Goal: Transaction & Acquisition: Subscribe to service/newsletter

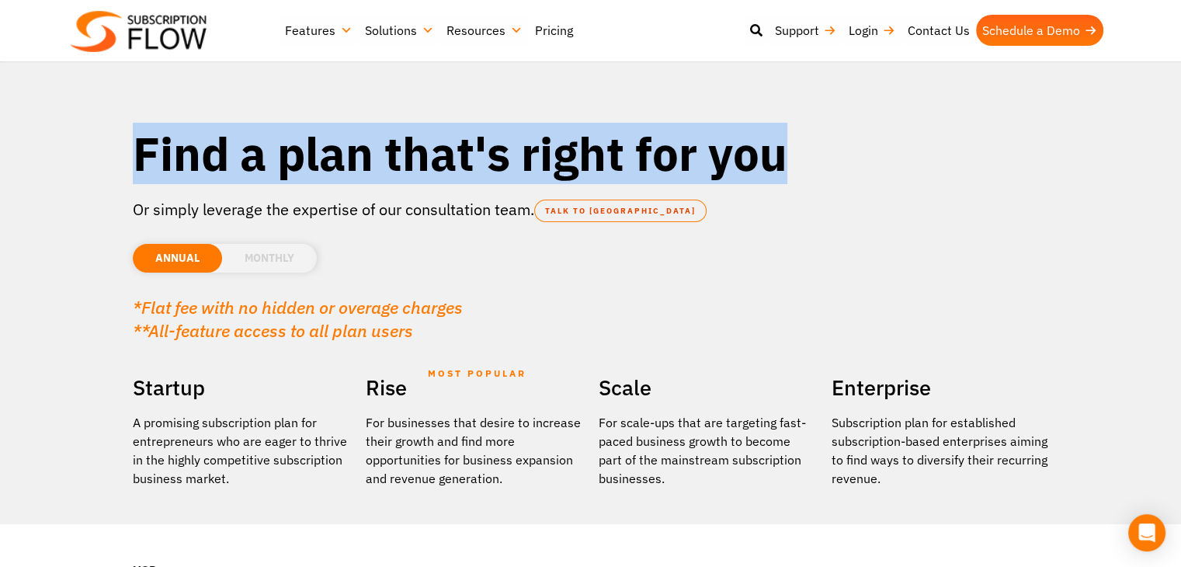
drag, startPoint x: 135, startPoint y: 156, endPoint x: 795, endPoint y: 140, distance: 660.0
click at [795, 140] on h1 "Find a plan that's right for you" at bounding box center [591, 153] width 916 height 58
click at [793, 143] on h1 "Find a plan that's right for you" at bounding box center [591, 153] width 916 height 58
click at [798, 163] on h1 "Find a plan that's right for you" at bounding box center [591, 153] width 916 height 58
drag, startPoint x: 802, startPoint y: 160, endPoint x: 137, endPoint y: 156, distance: 665.2
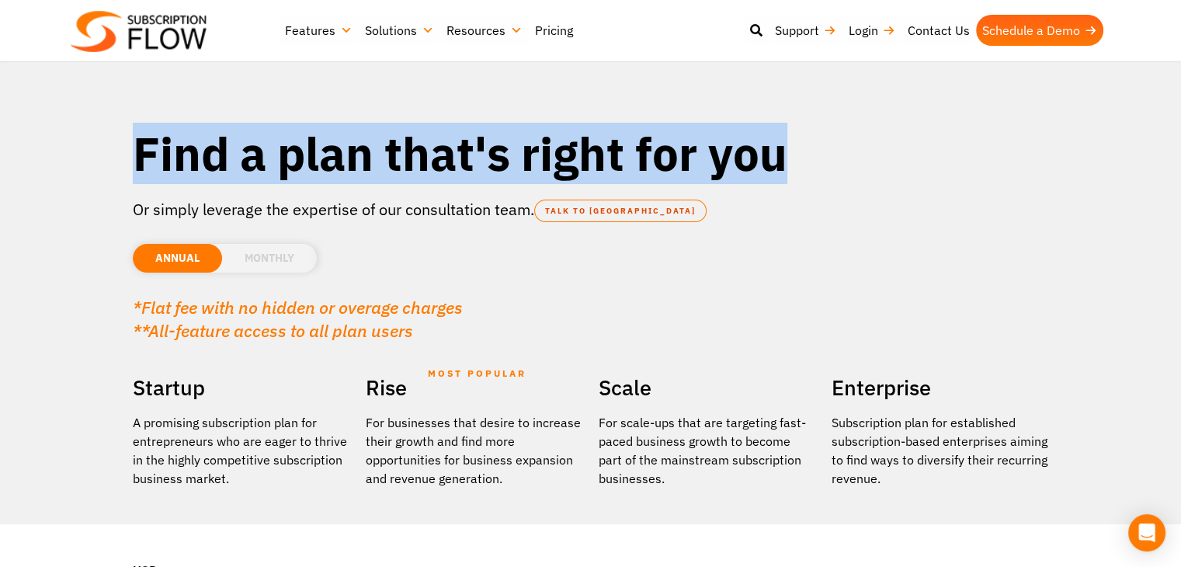
click at [137, 156] on h1 "Find a plan that's right for you" at bounding box center [591, 153] width 916 height 58
click at [155, 166] on h1 "Find a plan that's right for you" at bounding box center [591, 153] width 916 height 58
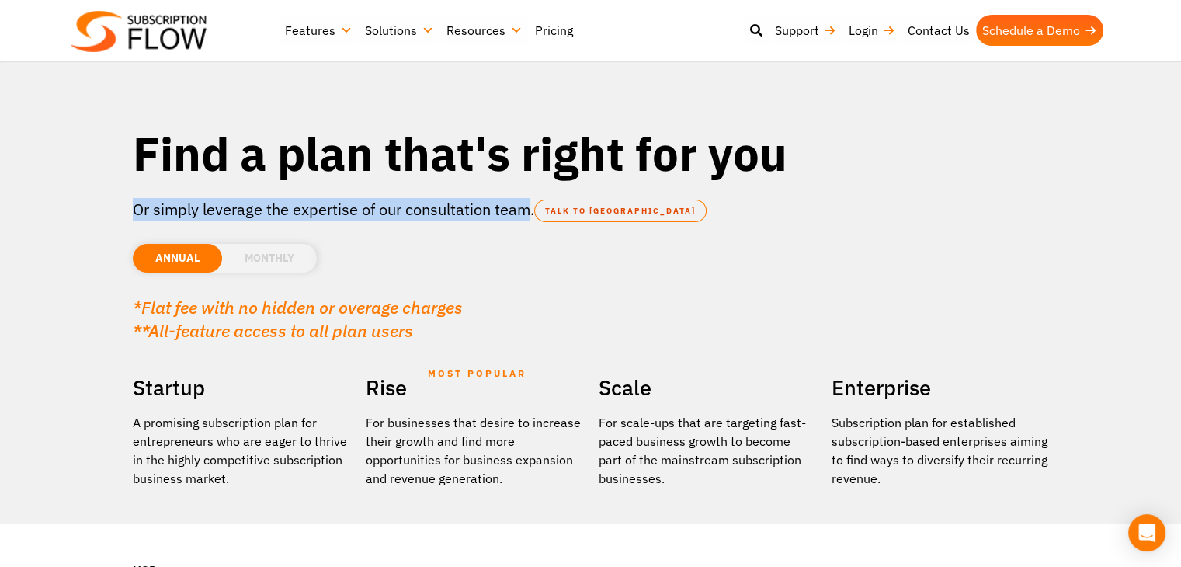
drag, startPoint x: 134, startPoint y: 206, endPoint x: 525, endPoint y: 207, distance: 391.2
click at [525, 207] on p "Or simply leverage the expertise of our consultation team. TALK TO [GEOGRAPHIC_…" at bounding box center [591, 209] width 916 height 23
click at [524, 209] on p "Or simply leverage the expertise of our consultation team. TALK TO [GEOGRAPHIC_…" at bounding box center [591, 209] width 916 height 23
click at [523, 216] on p "Or simply leverage the expertise of our consultation team. TALK TO [GEOGRAPHIC_…" at bounding box center [591, 209] width 916 height 23
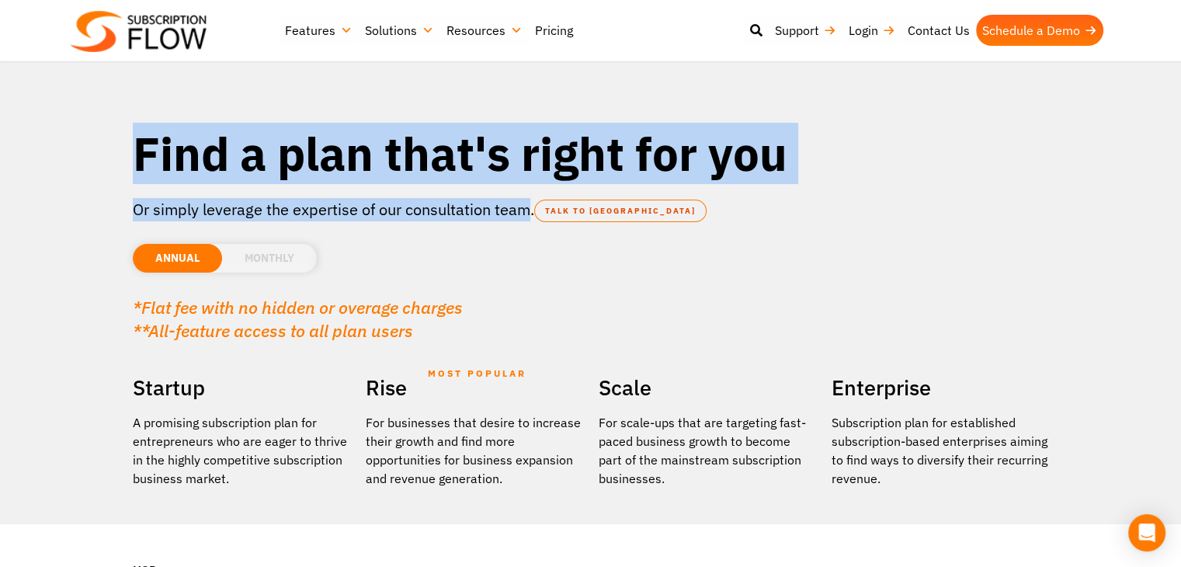
drag, startPoint x: 526, startPoint y: 212, endPoint x: 125, endPoint y: 134, distance: 408.1
click at [125, 134] on div "Find a plan that's right for you Or simply leverage the expertise of our consul…" at bounding box center [590, 238] width 931 height 245
click at [157, 153] on h1 "Find a plan that's right for you" at bounding box center [591, 153] width 916 height 58
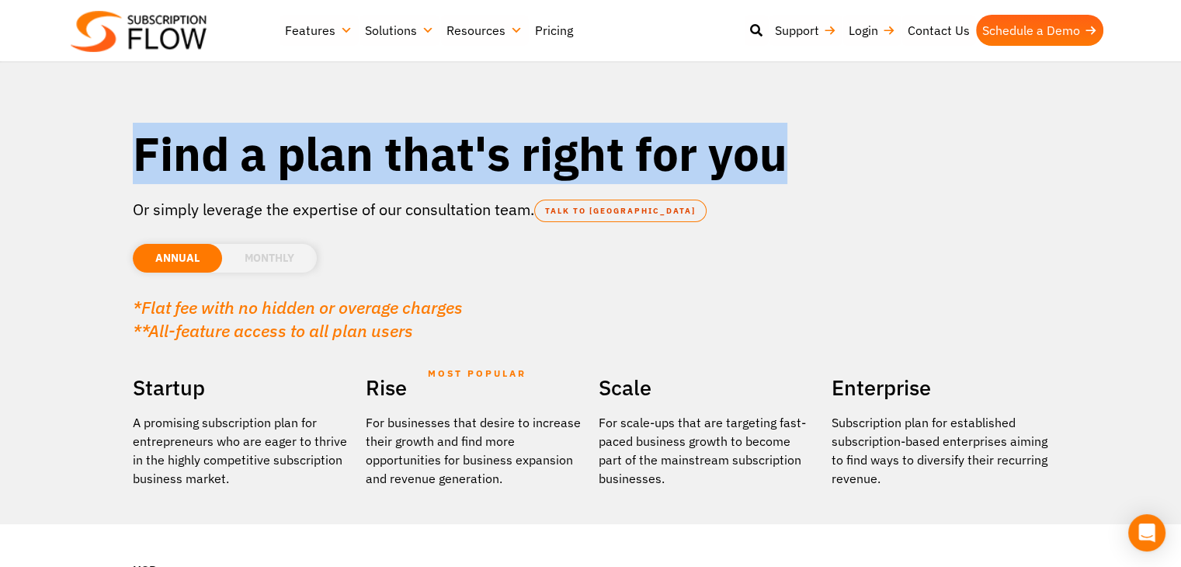
drag, startPoint x: 140, startPoint y: 149, endPoint x: 794, endPoint y: 128, distance: 654.7
click at [794, 128] on h1 "Find a plan that's right for you" at bounding box center [591, 153] width 916 height 58
click at [791, 126] on h1 "Find a plan that's right for you" at bounding box center [591, 153] width 916 height 58
click at [789, 151] on h1 "Find a plan that's right for you" at bounding box center [591, 153] width 916 height 58
drag, startPoint x: 797, startPoint y: 153, endPoint x: 137, endPoint y: 157, distance: 660.6
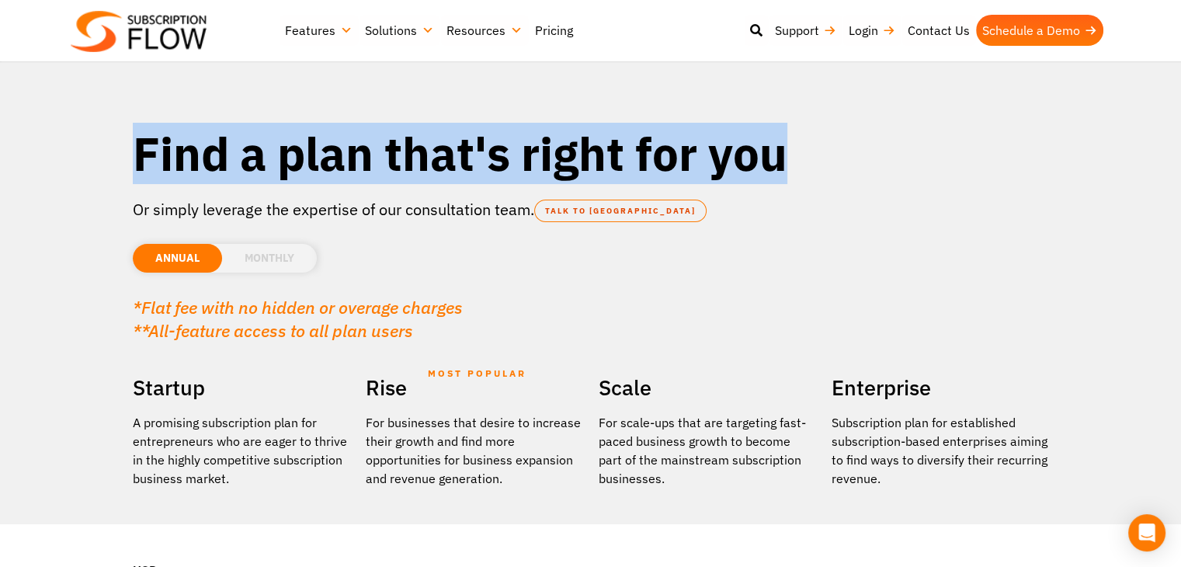
click at [137, 157] on h1 "Find a plan that's right for you" at bounding box center [591, 153] width 916 height 58
click at [156, 165] on h1 "Find a plan that's right for you" at bounding box center [591, 153] width 916 height 58
drag, startPoint x: 140, startPoint y: 157, endPoint x: 808, endPoint y: 144, distance: 667.7
click at [808, 144] on div "Find a plan that's right for you Or simply leverage the expertise of our consul…" at bounding box center [590, 238] width 931 height 245
click at [766, 150] on h1 "Find a plan that's right for you" at bounding box center [591, 153] width 916 height 58
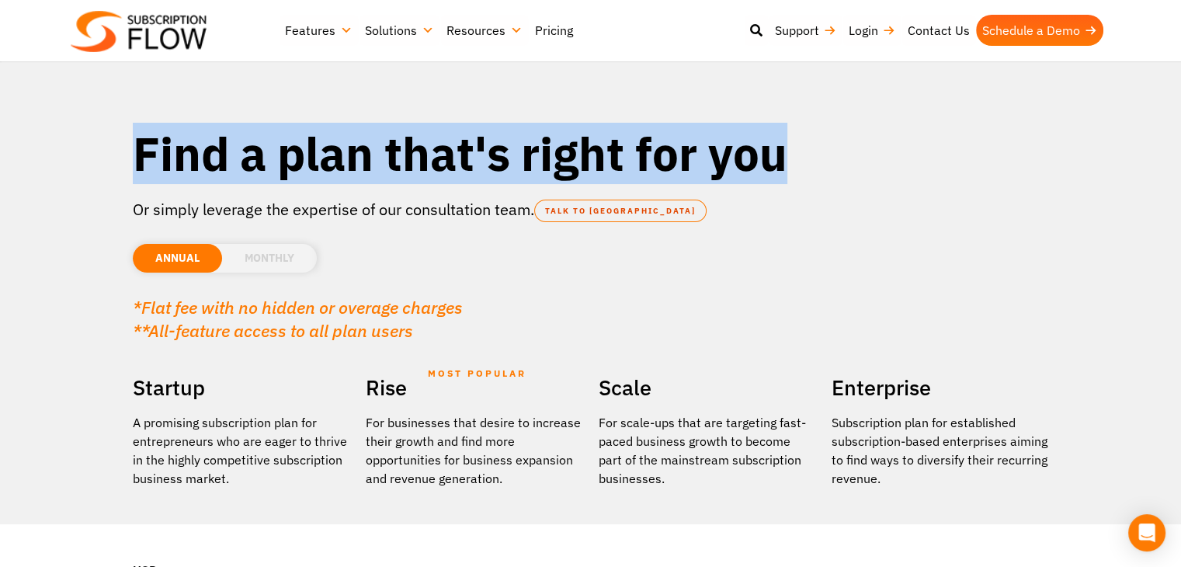
drag, startPoint x: 782, startPoint y: 154, endPoint x: 112, endPoint y: 156, distance: 670.7
click at [112, 156] on section "Find a plan that's right for you Or simply leverage the expertise of our consul…" at bounding box center [590, 429] width 1181 height 859
click at [161, 164] on h1 "Find a plan that's right for you" at bounding box center [591, 153] width 916 height 58
drag, startPoint x: 137, startPoint y: 207, endPoint x: 536, endPoint y: 215, distance: 399.8
click at [536, 215] on p "Or simply leverage the expertise of our consultation team. TALK TO [GEOGRAPHIC_…" at bounding box center [591, 209] width 916 height 23
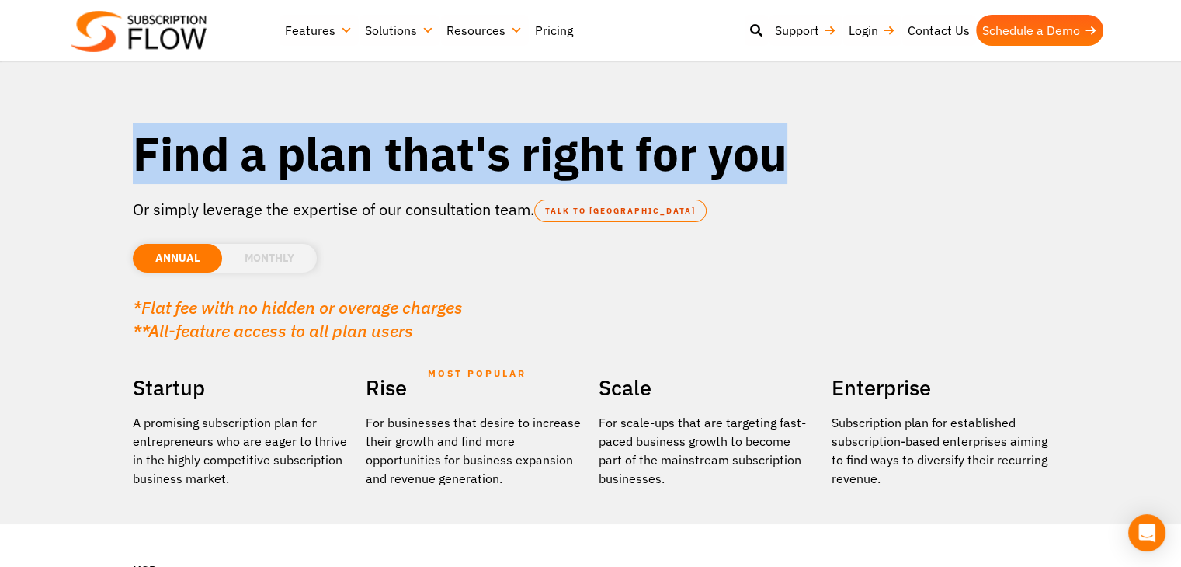
click at [520, 215] on p "Or simply leverage the expertise of our consultation team. TALK TO [GEOGRAPHIC_…" at bounding box center [591, 209] width 916 height 23
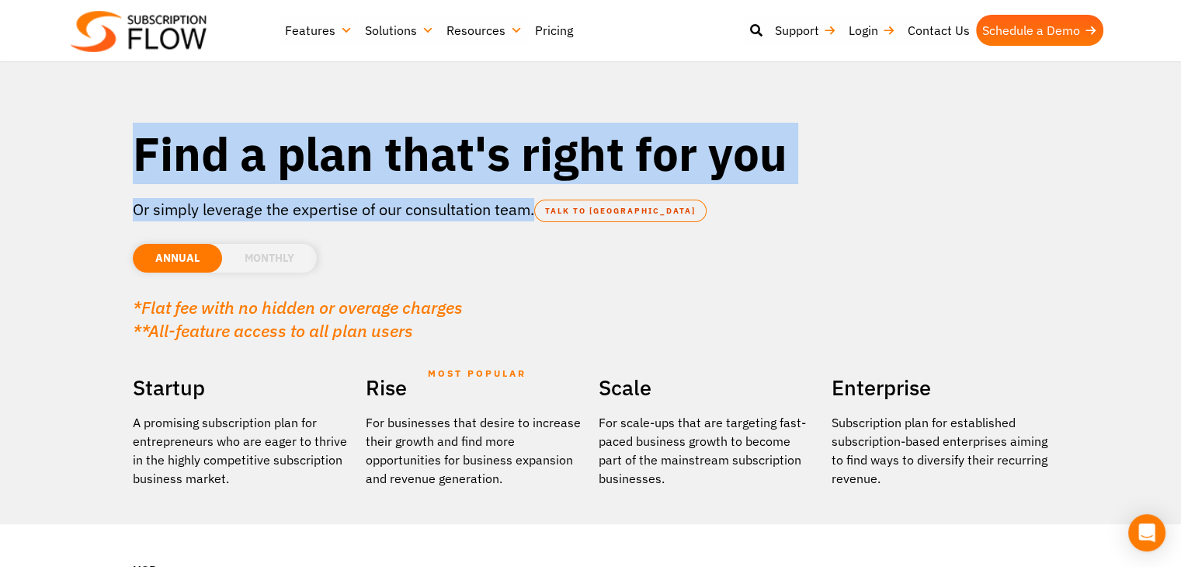
drag, startPoint x: 531, startPoint y: 215, endPoint x: 130, endPoint y: 156, distance: 404.9
click at [130, 156] on div "Find a plan that's right for you Or simply leverage the expertise of our consul…" at bounding box center [590, 238] width 931 height 245
click at [140, 156] on h1 "Find a plan that's right for you" at bounding box center [591, 153] width 916 height 58
drag, startPoint x: 134, startPoint y: 150, endPoint x: 681, endPoint y: 199, distance: 548.7
click at [680, 206] on div "Find a plan that's right for you Or simply leverage the expertise of our consul…" at bounding box center [590, 238] width 931 height 245
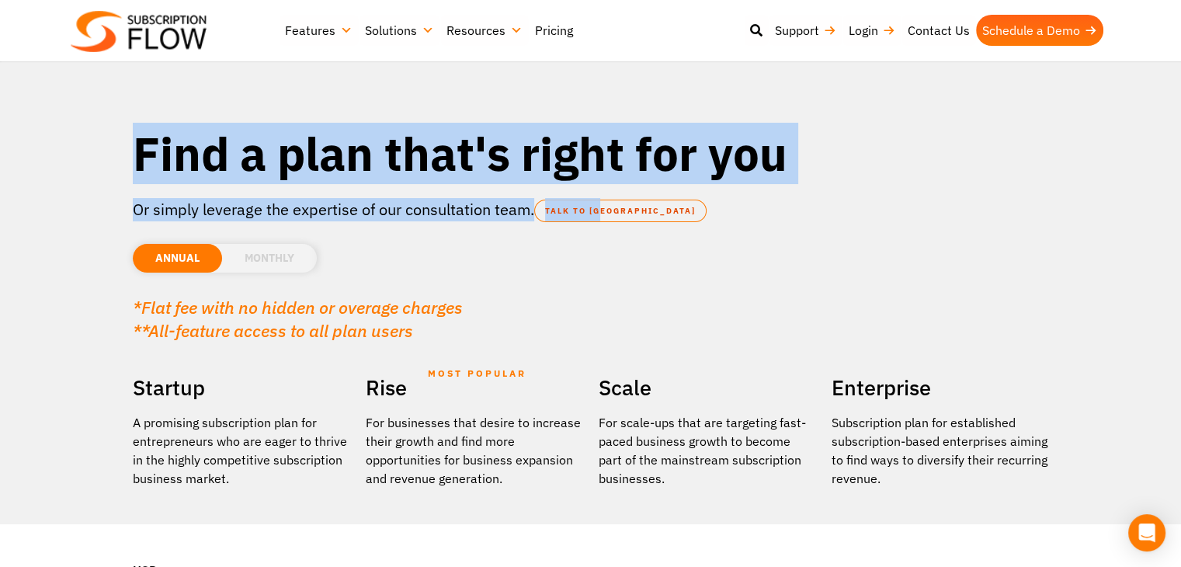
click at [666, 137] on h1 "Find a plan that's right for you" at bounding box center [591, 153] width 916 height 58
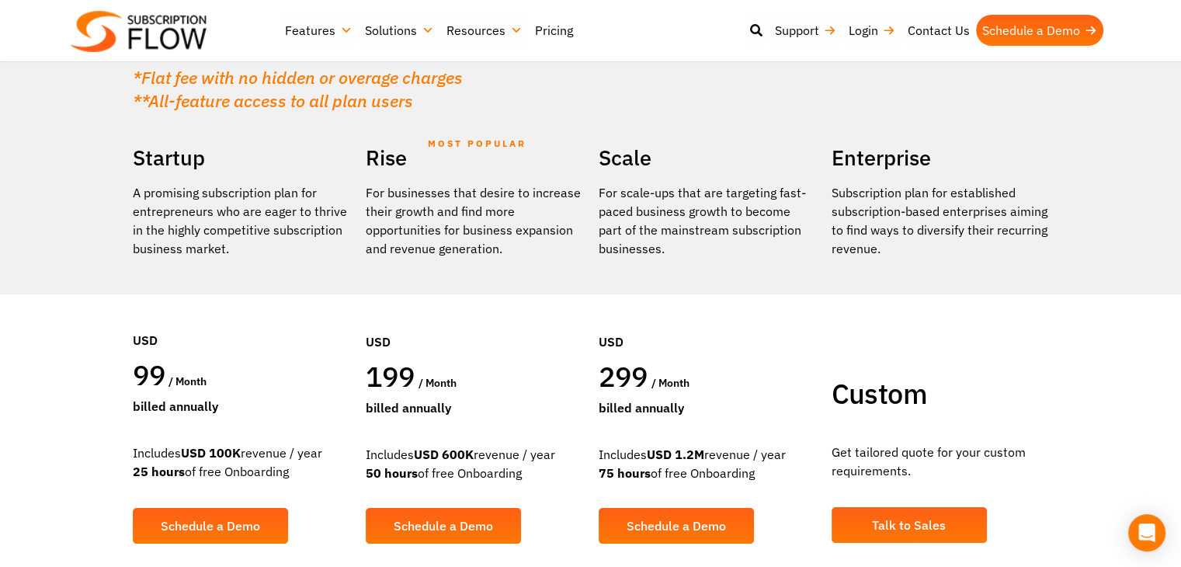
scroll to position [233, 0]
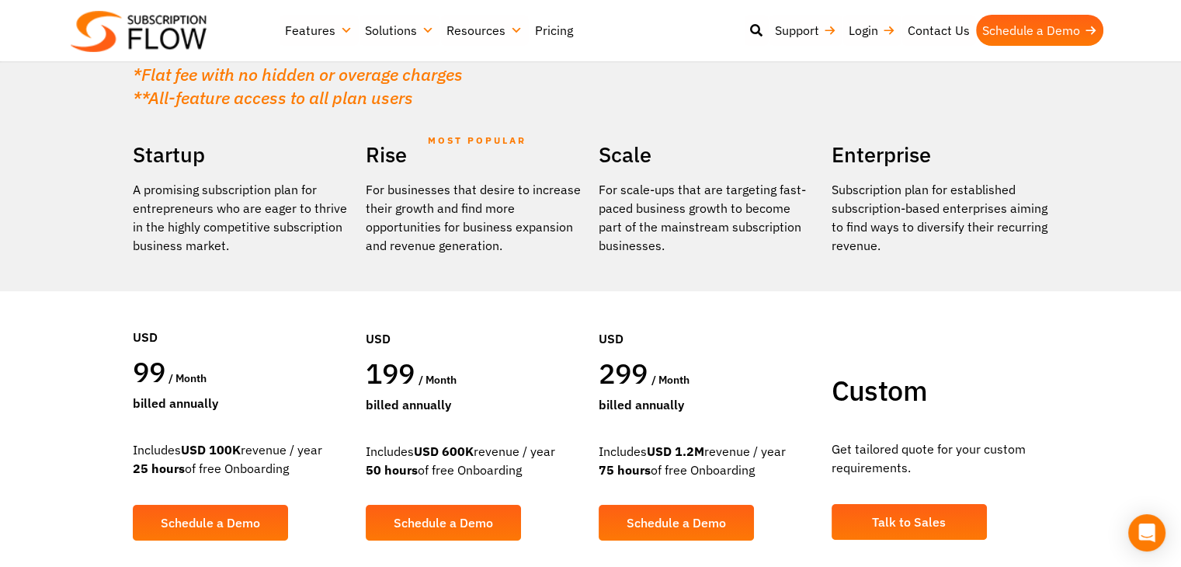
drag, startPoint x: 193, startPoint y: 187, endPoint x: 316, endPoint y: 224, distance: 128.2
click at [316, 224] on div "Startup A promising subscription plan for entrepreneurs who are eager to thrive…" at bounding box center [241, 350] width 233 height 427
drag, startPoint x: 395, startPoint y: 209, endPoint x: 467, endPoint y: 265, distance: 91.2
click at [467, 265] on div "Rise MOST POPULAR For businesses that desire to increase their growth and find …" at bounding box center [474, 350] width 233 height 427
click at [470, 262] on div at bounding box center [474, 261] width 217 height 12
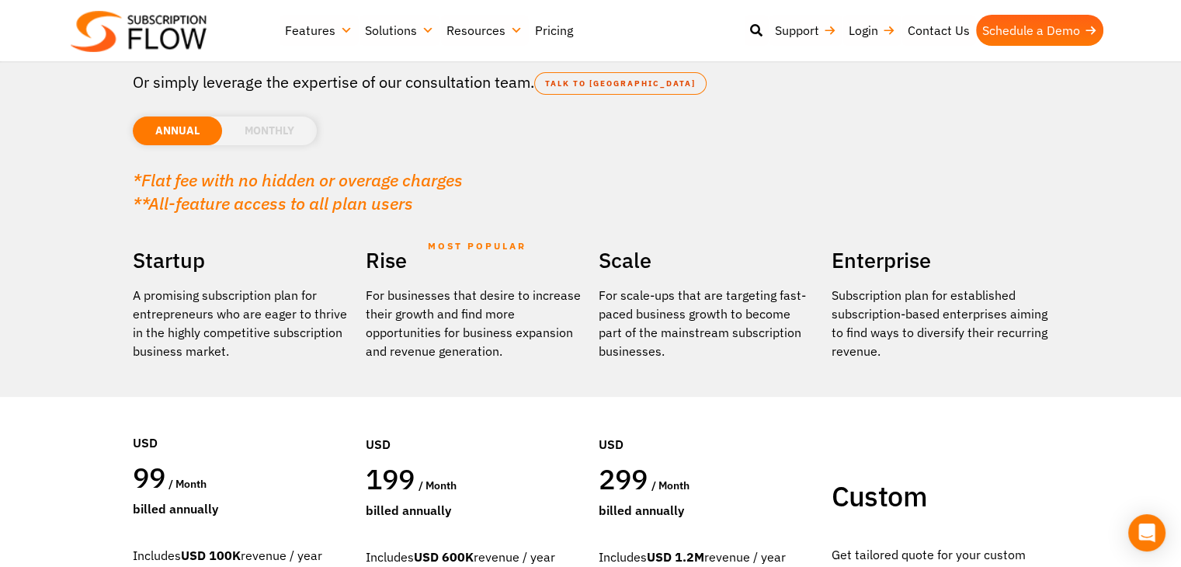
scroll to position [0, 0]
